Goal: Find specific fact

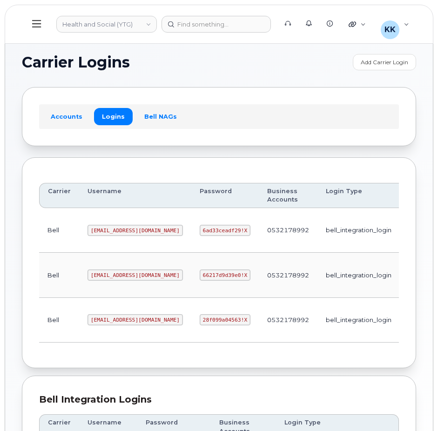
click at [109, 318] on code "[EMAIL_ADDRESS][DOMAIN_NAME]" at bounding box center [134, 319] width 95 height 11
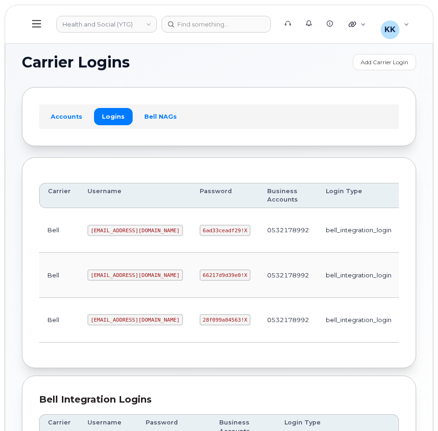
click at [199, 319] on code "28f099a04563!X" at bounding box center [224, 319] width 51 height 11
click at [108, 232] on code "[EMAIL_ADDRESS][DOMAIN_NAME]" at bounding box center [134, 230] width 95 height 11
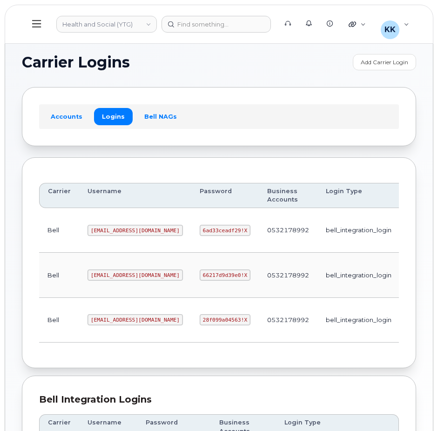
click at [108, 232] on code "[EMAIL_ADDRESS][DOMAIN_NAME]" at bounding box center [134, 230] width 95 height 11
click at [199, 233] on code "6ad33ceadf29!X" at bounding box center [224, 230] width 51 height 11
click at [112, 272] on code "[EMAIL_ADDRESS][DOMAIN_NAME]" at bounding box center [134, 274] width 95 height 11
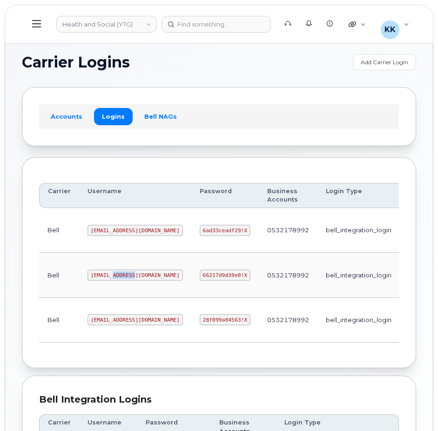
click at [112, 272] on code "[EMAIL_ADDRESS][DOMAIN_NAME]" at bounding box center [134, 274] width 95 height 11
click at [199, 275] on code "66217d9d39e0!X" at bounding box center [224, 274] width 51 height 11
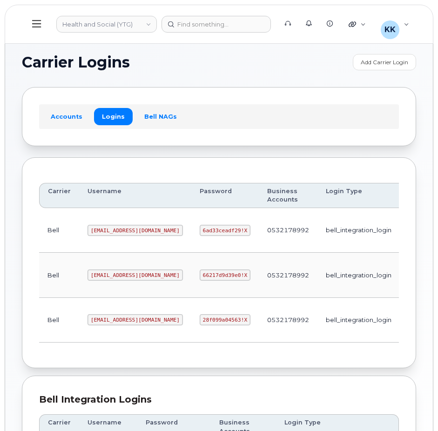
click at [119, 320] on code "[EMAIL_ADDRESS][DOMAIN_NAME]" at bounding box center [134, 319] width 95 height 11
click at [199, 325] on code "28f099a04563!X" at bounding box center [224, 319] width 51 height 11
click at [199, 324] on code "28f099a04563!X" at bounding box center [224, 319] width 51 height 11
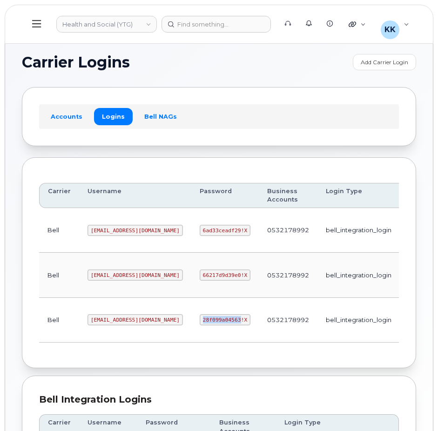
click at [199, 320] on code "28f099a04563!X" at bounding box center [224, 319] width 51 height 11
click at [199, 319] on code "28f099a04563!X" at bounding box center [224, 319] width 51 height 11
